Goal: Transaction & Acquisition: Purchase product/service

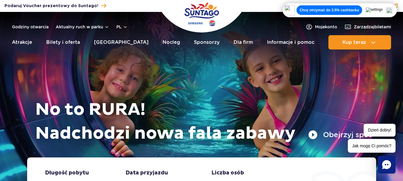
click at [392, 9] on img at bounding box center [389, 10] width 6 height 6
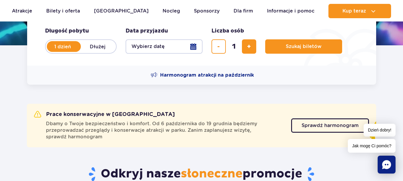
scroll to position [69, 0]
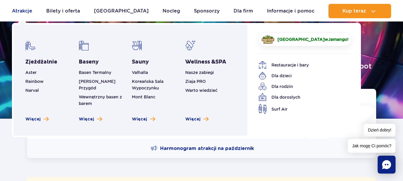
click at [21, 11] on link "Atrakcje" at bounding box center [22, 11] width 20 height 14
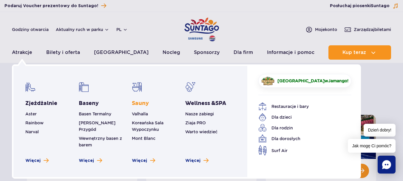
click at [135, 104] on link "Sauny" at bounding box center [140, 103] width 17 height 7
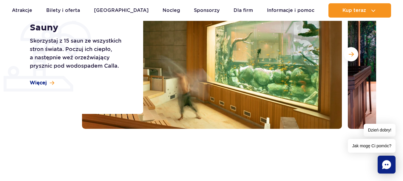
scroll to position [121, 0]
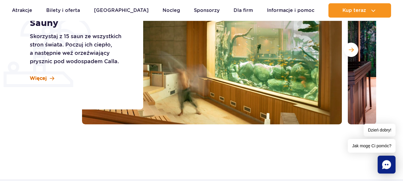
click at [41, 79] on span "Więcej" at bounding box center [38, 78] width 17 height 7
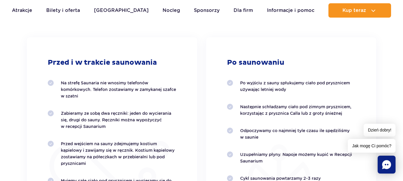
scroll to position [1062, 0]
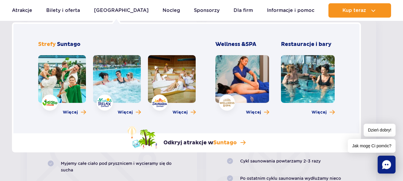
click at [167, 84] on link at bounding box center [172, 79] width 48 height 48
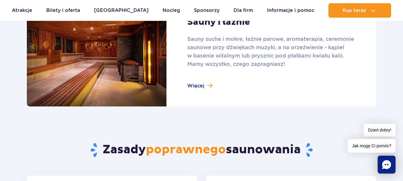
scroll to position [430, 0]
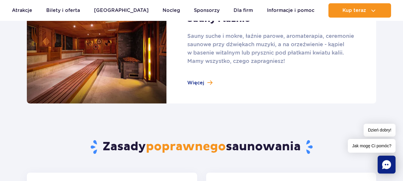
click at [201, 83] on link at bounding box center [201, 49] width 349 height 107
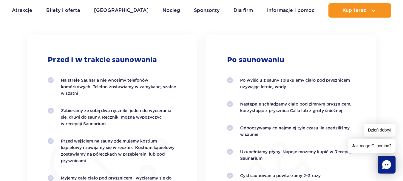
scroll to position [1069, 0]
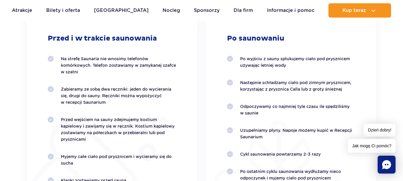
click at [384, 162] on icon "Chat" at bounding box center [386, 164] width 9 height 9
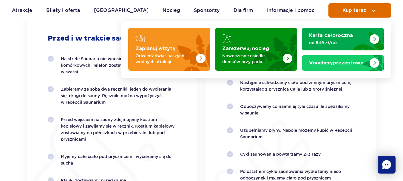
drag, startPoint x: 401, startPoint y: 59, endPoint x: 363, endPoint y: 13, distance: 59.3
click at [363, 13] on body "Przejdź do menu Przejdź do treści Przejdź do stopki Mapa serwisu Dzień dobry! J…" at bounding box center [201, 166] width 403 height 2470
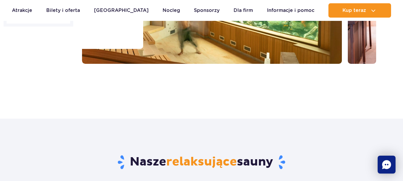
scroll to position [143, 0]
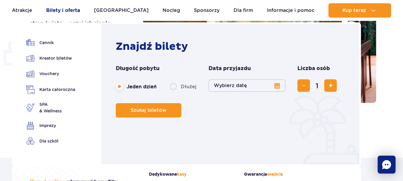
click at [71, 8] on link "Bilety i oferta" at bounding box center [63, 10] width 34 height 14
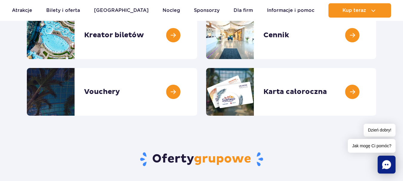
scroll to position [108, 0]
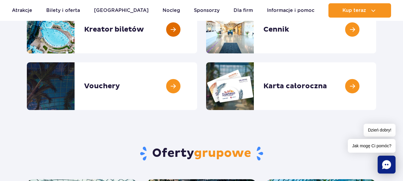
click at [197, 28] on link at bounding box center [197, 30] width 0 height 48
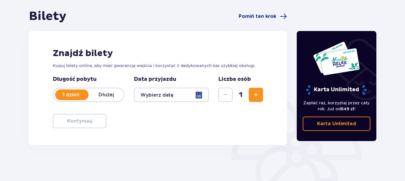
scroll to position [57, 0]
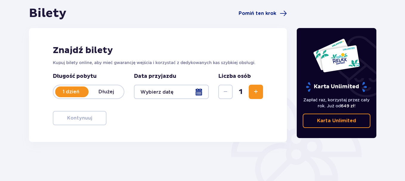
click at [198, 93] on div at bounding box center [171, 92] width 75 height 14
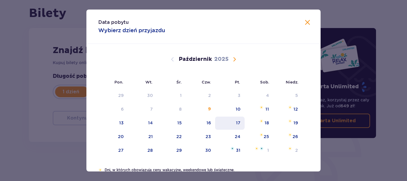
click at [238, 123] on div "17" at bounding box center [238, 123] width 4 height 6
type input "[DATE]"
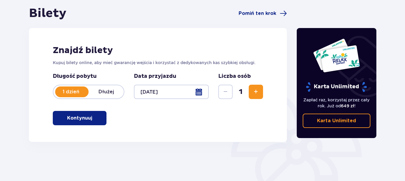
click at [257, 94] on span "Zwiększ" at bounding box center [255, 91] width 7 height 7
click at [86, 118] on p "Kontynuuj" at bounding box center [79, 118] width 25 height 7
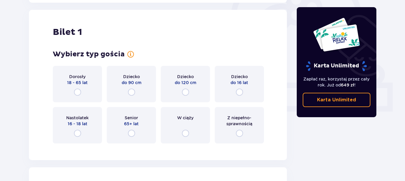
scroll to position [199, 0]
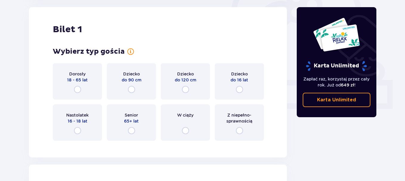
click at [77, 87] on input "radio" at bounding box center [77, 89] width 7 height 7
radio input "true"
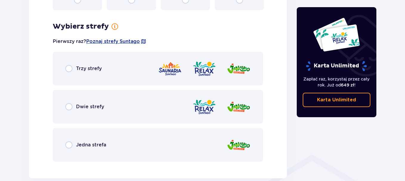
scroll to position [344, 0]
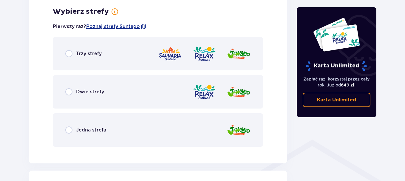
click at [69, 53] on input "radio" at bounding box center [68, 53] width 7 height 7
radio input "true"
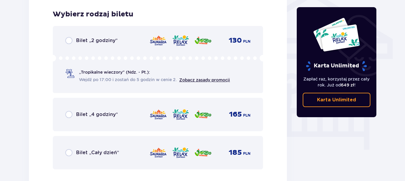
scroll to position [496, 0]
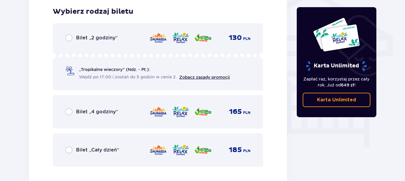
click at [69, 149] on input "radio" at bounding box center [68, 149] width 7 height 7
radio input "true"
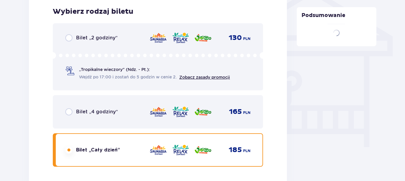
scroll to position [679, 0]
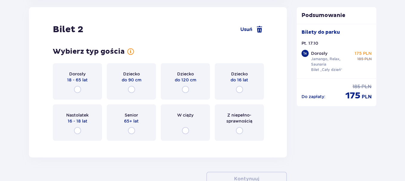
click at [77, 87] on input "radio" at bounding box center [77, 89] width 7 height 7
radio input "true"
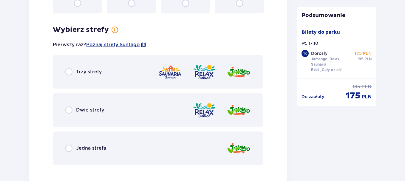
scroll to position [825, 0]
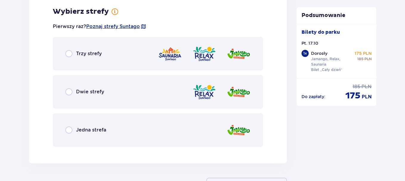
click at [68, 53] on input "radio" at bounding box center [68, 53] width 7 height 7
radio input "true"
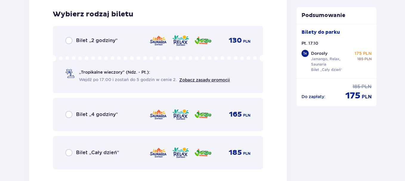
scroll to position [976, 0]
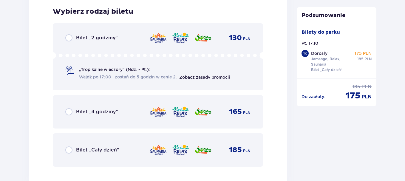
click at [70, 150] on input "radio" at bounding box center [68, 149] width 7 height 7
radio input "true"
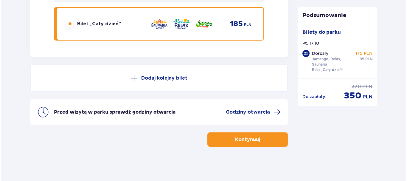
scroll to position [1103, 0]
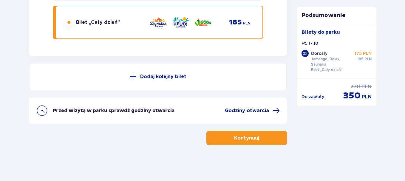
click at [247, 108] on span "Godziny otwarcia" at bounding box center [247, 110] width 44 height 7
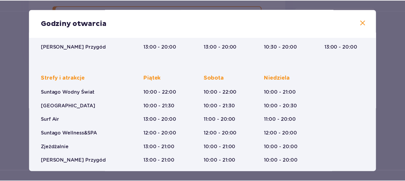
scroll to position [69, 0]
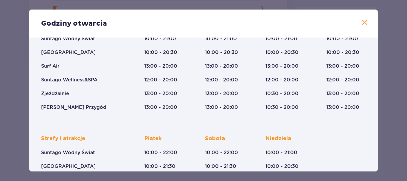
click at [361, 23] on span at bounding box center [364, 22] width 7 height 7
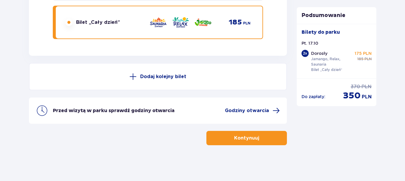
click at [254, 137] on p "Kontynuuj" at bounding box center [246, 138] width 25 height 7
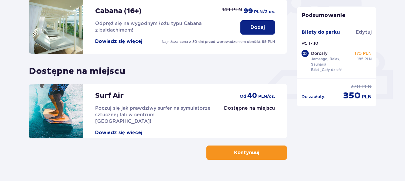
scroll to position [223, 0]
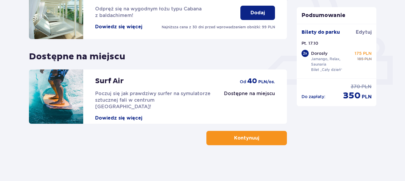
click at [258, 139] on span "button" at bounding box center [260, 137] width 7 height 7
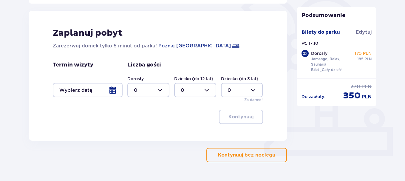
scroll to position [156, 0]
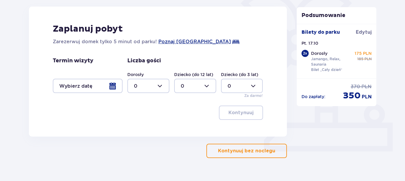
click at [225, 153] on p "Kontynuuj bez noclegu" at bounding box center [246, 151] width 57 height 7
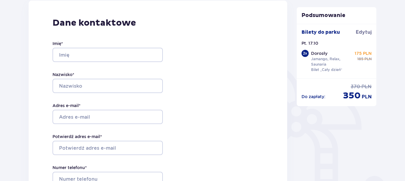
scroll to position [86, 0]
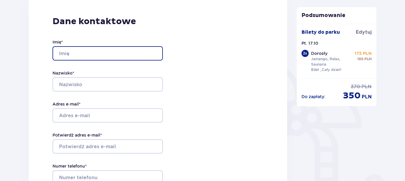
click at [75, 57] on input "Imię *" at bounding box center [107, 53] width 110 height 14
type input "[PERSON_NAME]"
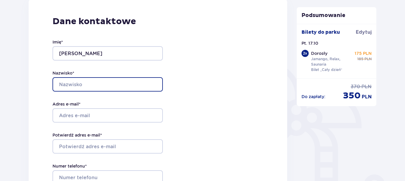
type input "Batko"
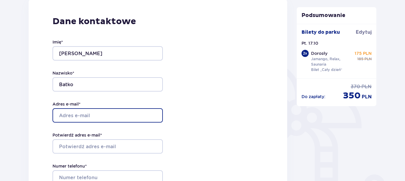
type input "[EMAIL_ADDRESS][DOMAIN_NAME]"
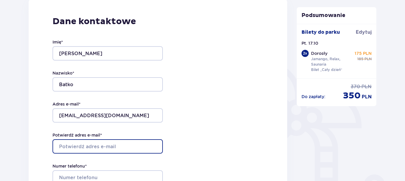
type input "[EMAIL_ADDRESS][DOMAIN_NAME]"
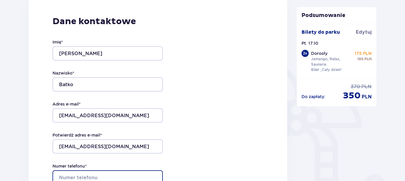
type input "694256365"
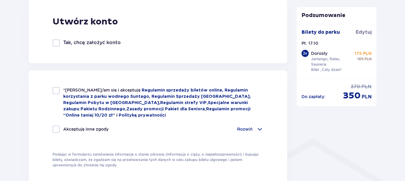
scroll to position [348, 0]
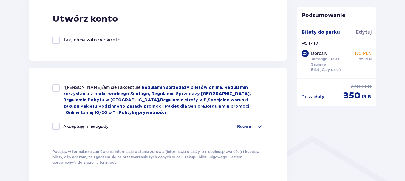
click at [57, 86] on div at bounding box center [55, 87] width 7 height 7
checkbox input "true"
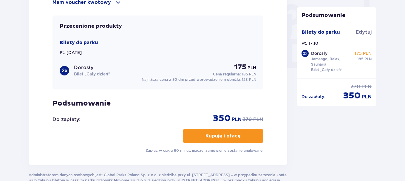
scroll to position [564, 0]
